Goal: Check status: Check status

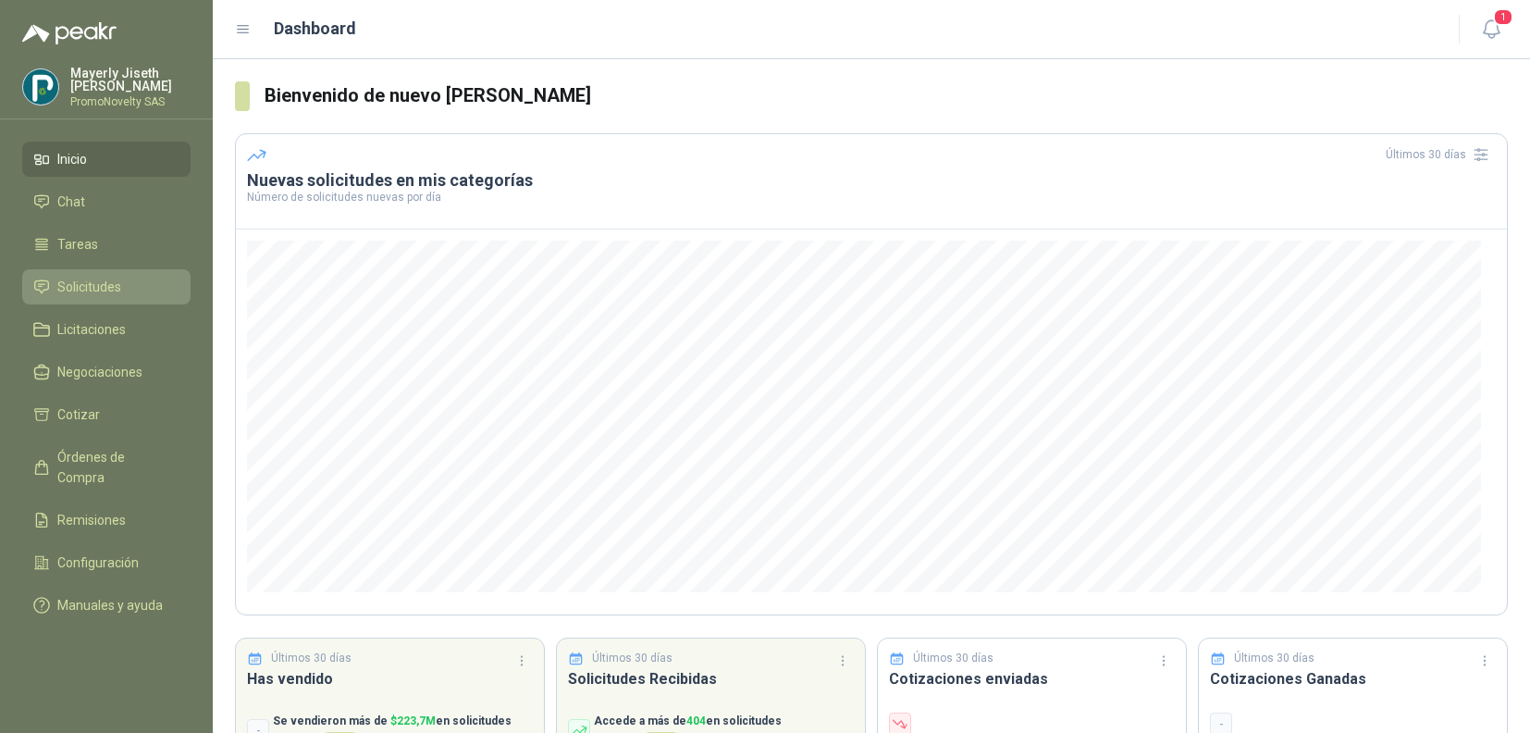
click at [65, 270] on link "Solicitudes" at bounding box center [106, 286] width 168 height 35
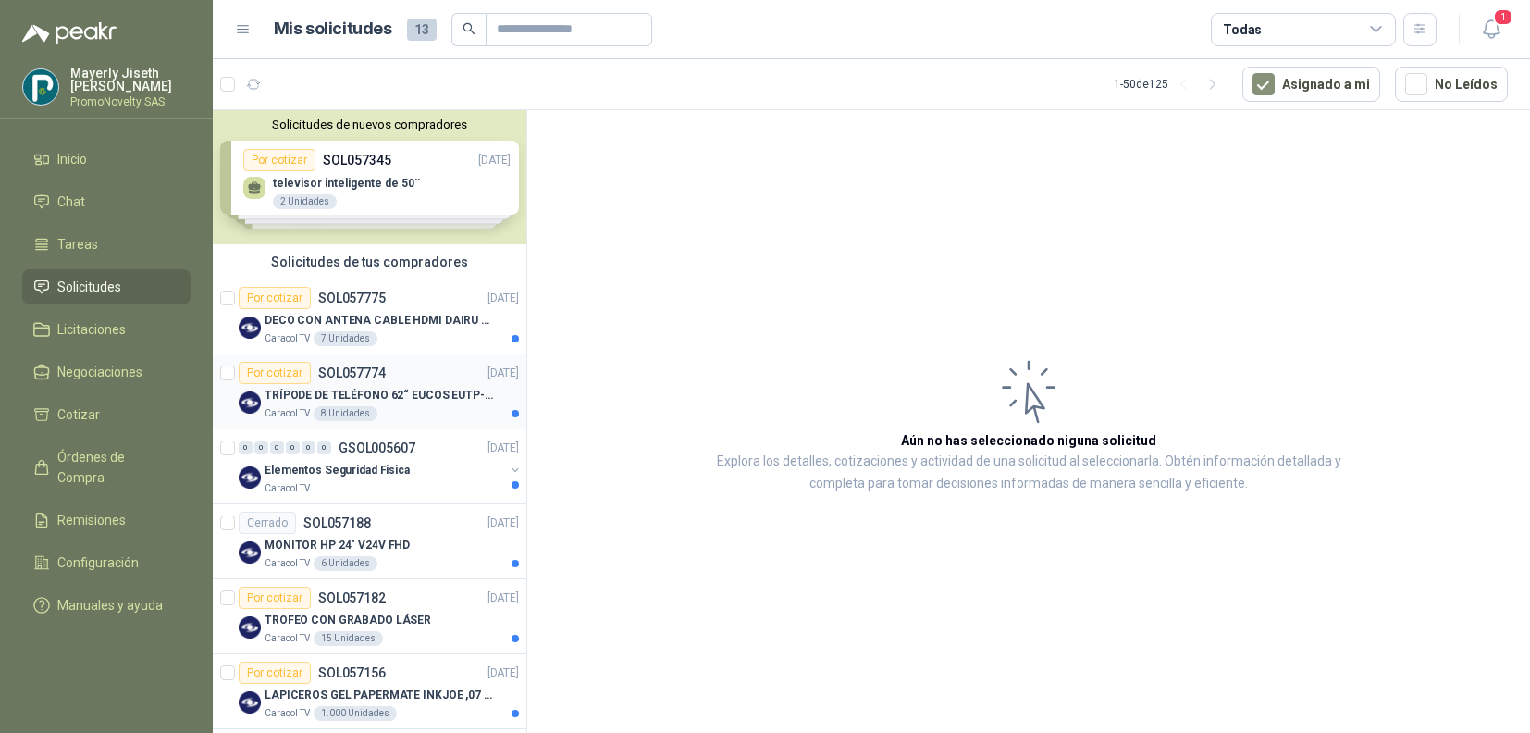
click at [419, 406] on div "Caracol TV 8 Unidades" at bounding box center [392, 413] width 254 height 15
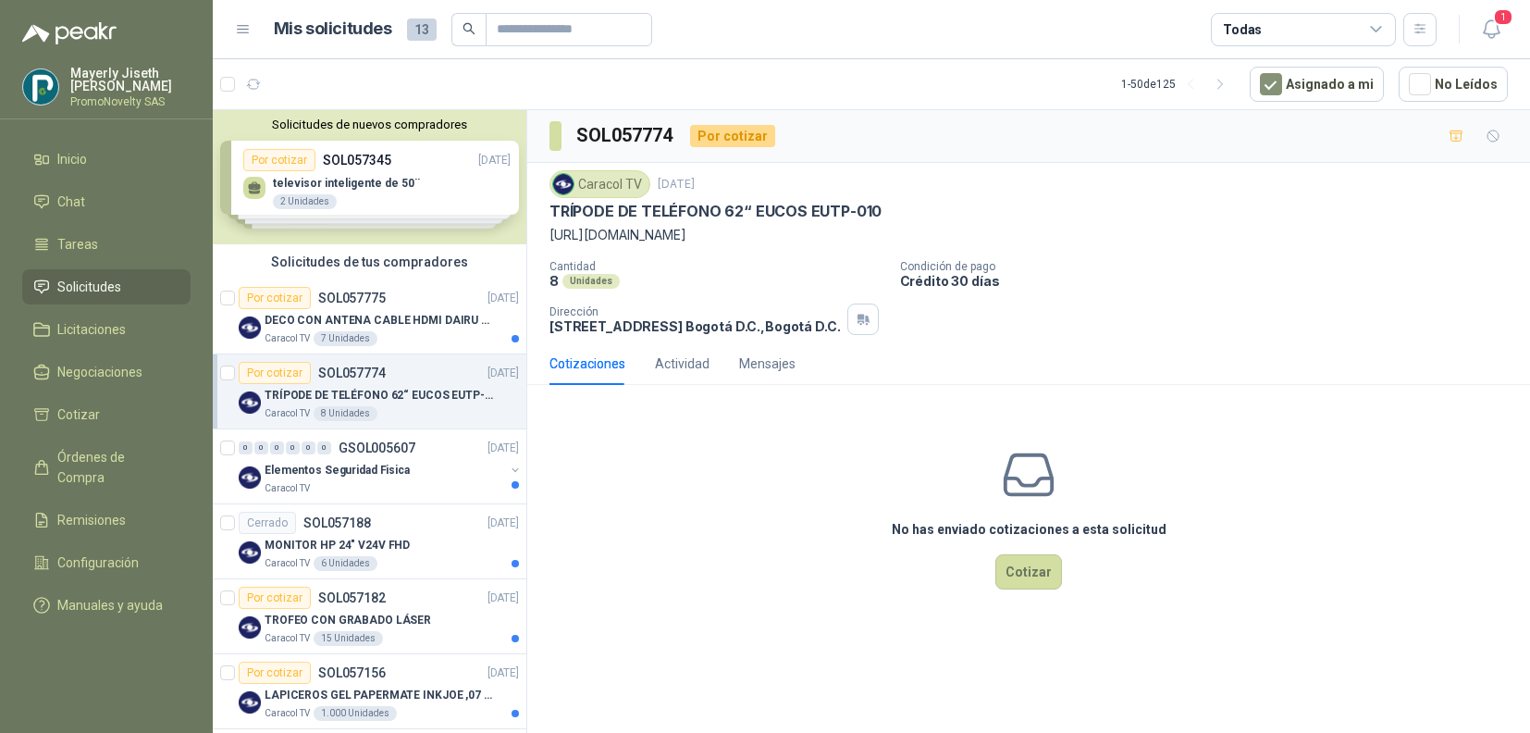
drag, startPoint x: 1391, startPoint y: 234, endPoint x: 542, endPoint y: 228, distance: 849.3
click at [542, 228] on div "Caracol TV [DATE] TRÍPODE DE TELÉFONO 62“ EUCOS EUTP-010 [URL][DOMAIN_NAME] Can…" at bounding box center [1028, 252] width 1003 height 179
copy p "[URL][DOMAIN_NAME]"
